Goal: Communication & Community: Answer question/provide support

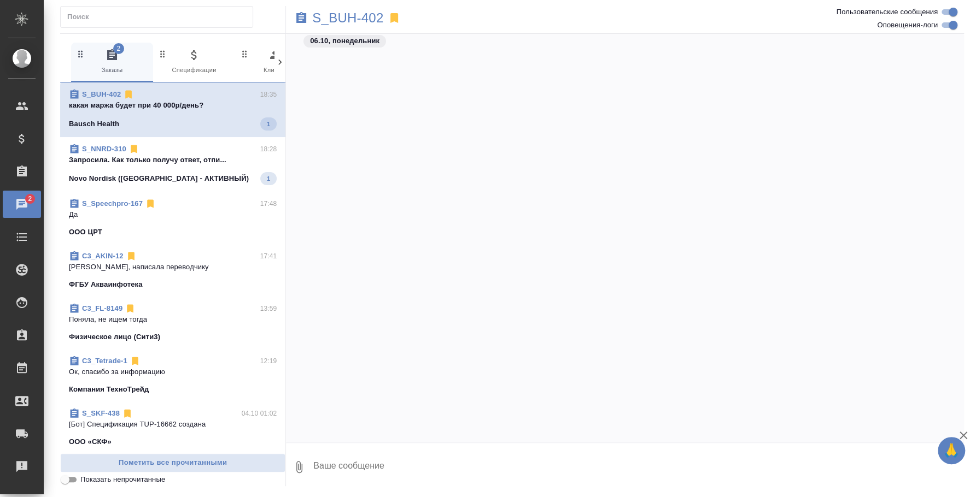
scroll to position [1743, 0]
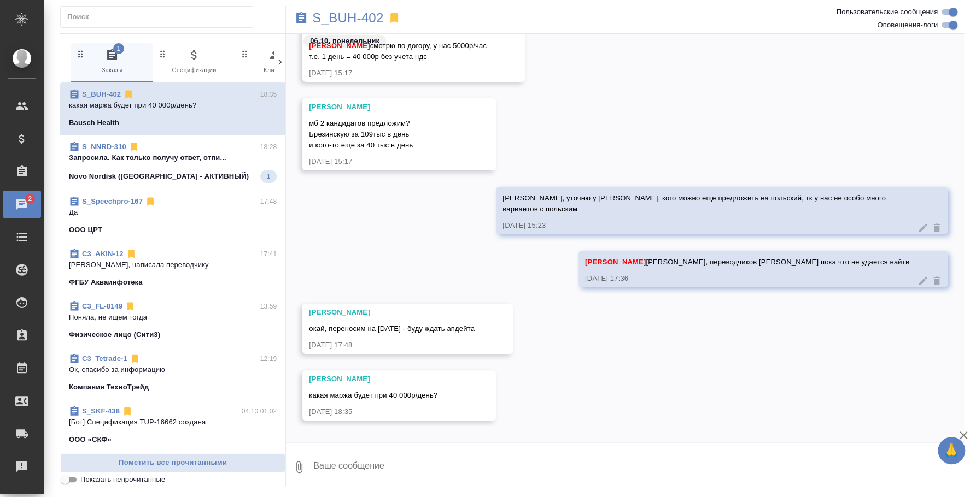
click at [448, 230] on div "[PERSON_NAME], уточню у [PERSON_NAME], кого можно еще предложить на польский, т…" at bounding box center [625, 219] width 678 height 64
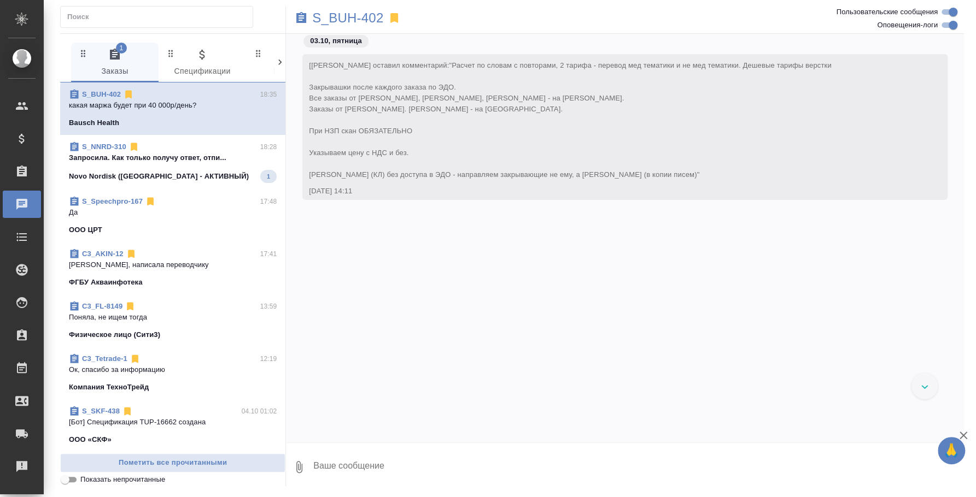
scroll to position [1990, 0]
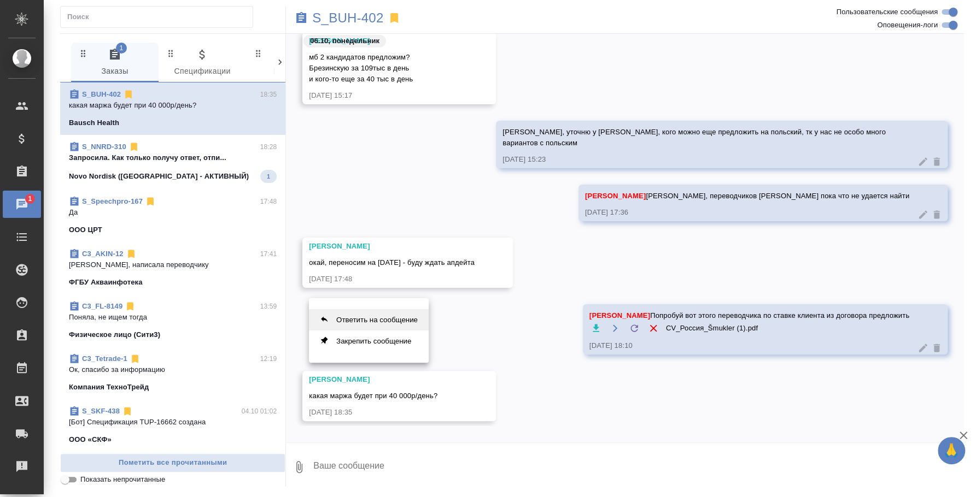
click at [388, 317] on button "Ответить на сообщение" at bounding box center [369, 319] width 120 height 21
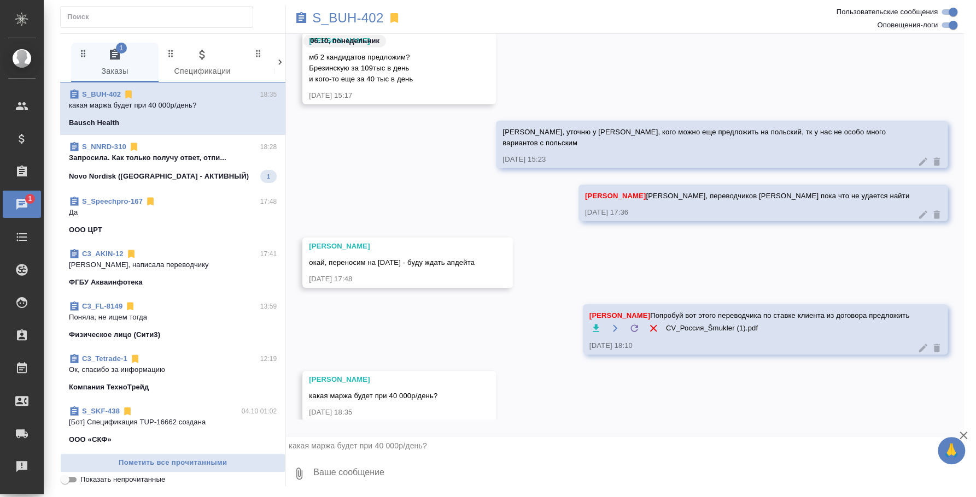
click at [331, 474] on textarea at bounding box center [637, 473] width 651 height 37
type textarea "40%, но только если этот переводчик будет"
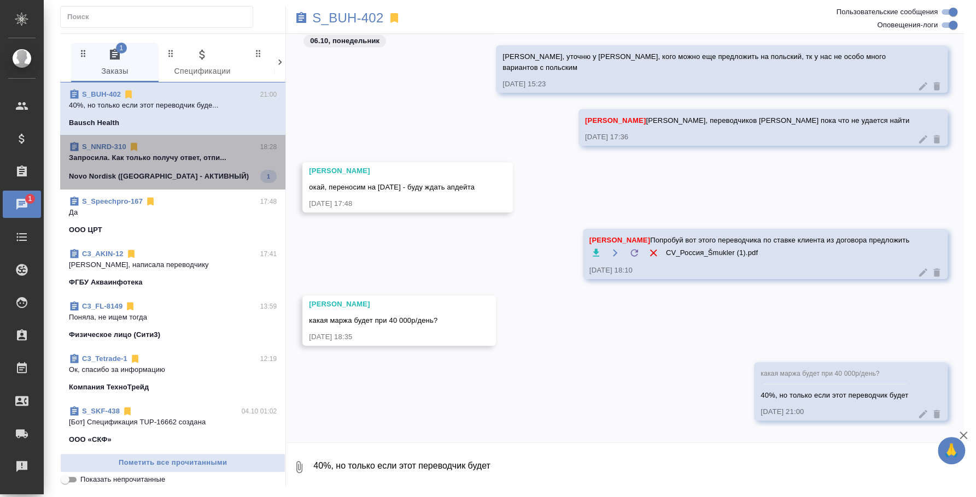
click at [188, 163] on span "S_NNRD-310 18:28 Запросила. Как только получу ответ, отпи... Novo Nordisk (РФ -…" at bounding box center [173, 163] width 208 height 42
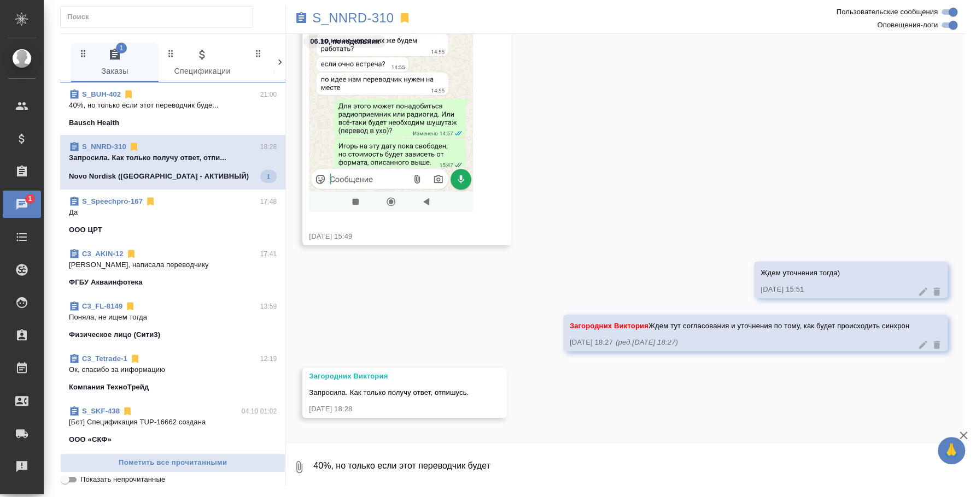
scroll to position [1354, 0]
